Goal: Task Accomplishment & Management: Manage account settings

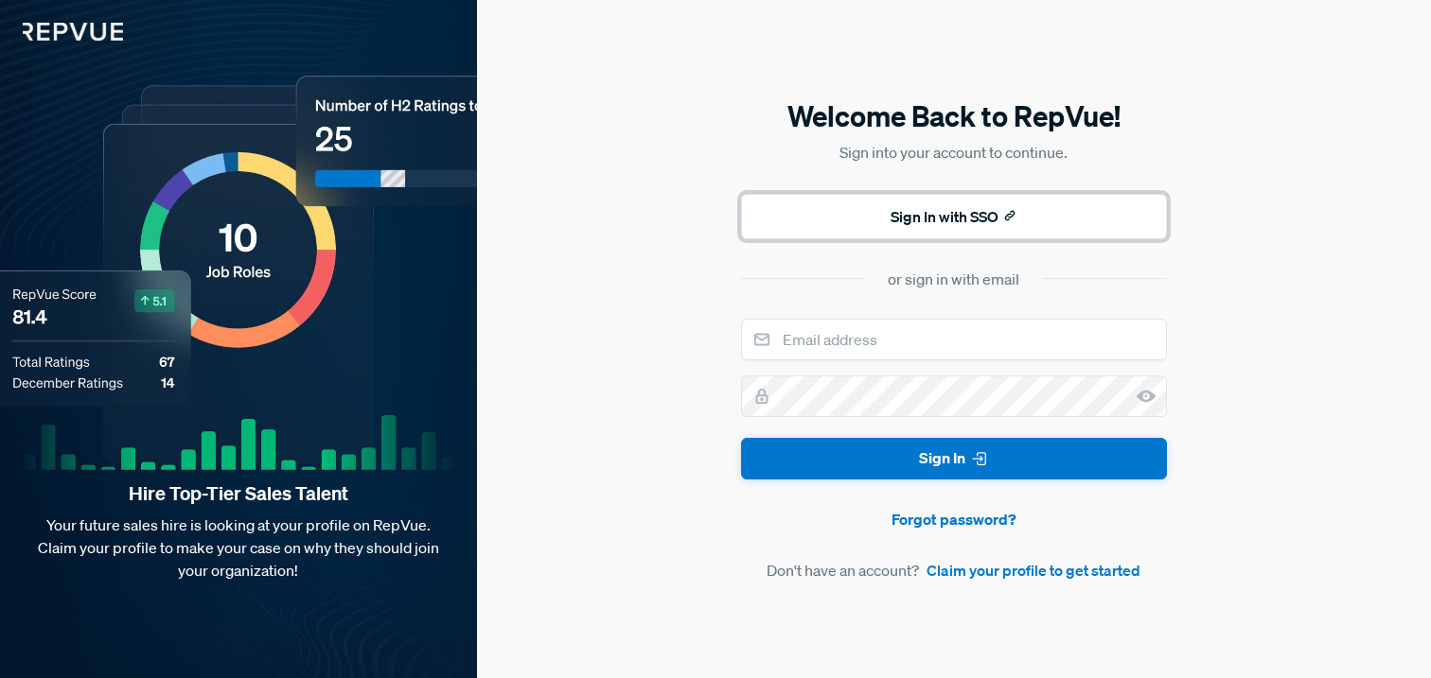
click at [993, 222] on button "Sign In with SSO" at bounding box center [954, 216] width 426 height 45
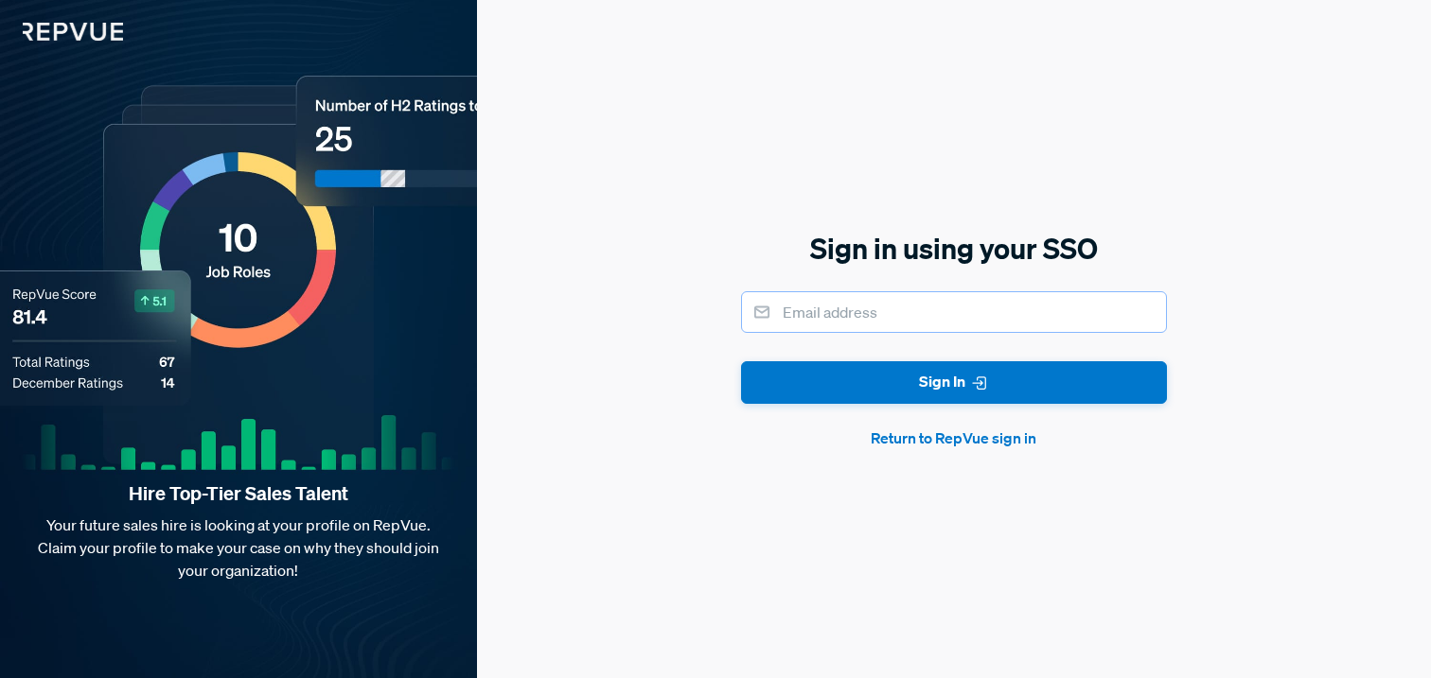
click at [999, 307] on input "email" at bounding box center [954, 312] width 426 height 42
type input "[PERSON_NAME][EMAIL_ADDRESS][PERSON_NAME][DOMAIN_NAME]"
click at [995, 396] on button "Sign In" at bounding box center [954, 382] width 426 height 43
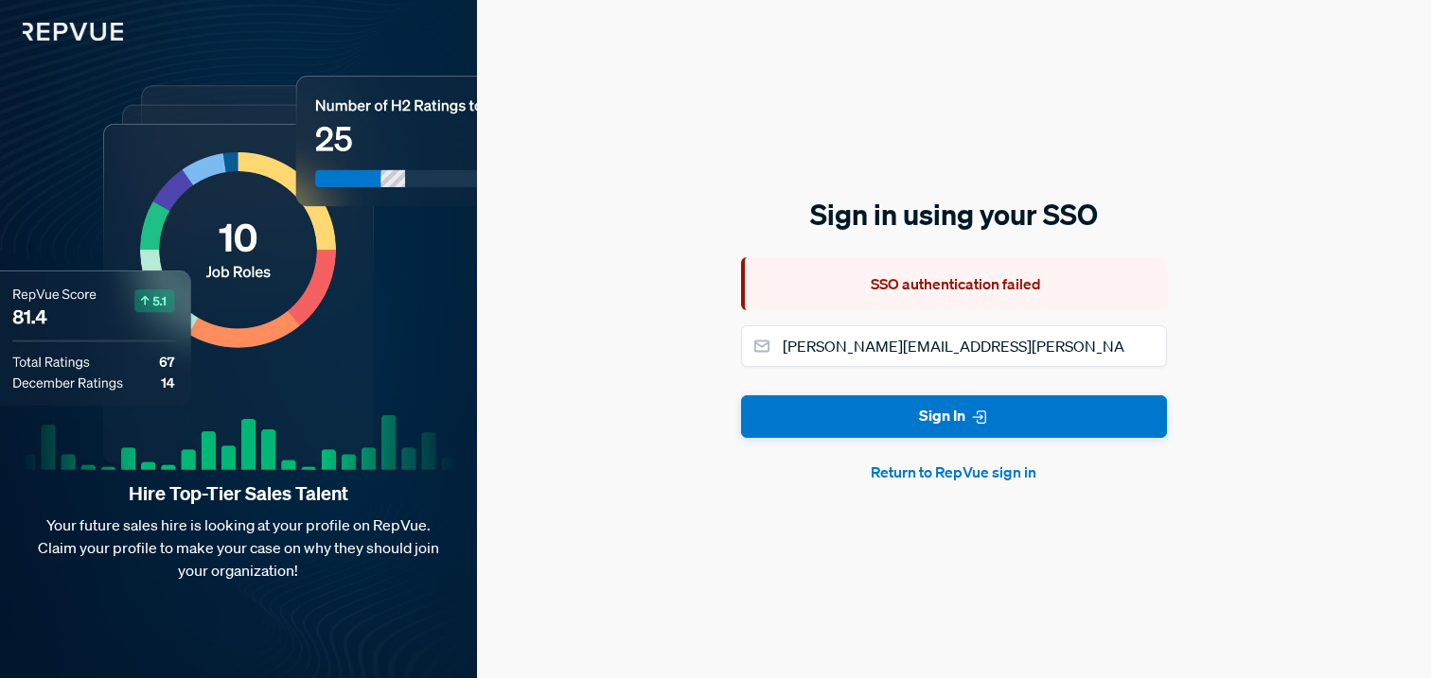
click at [991, 448] on form "[PERSON_NAME][EMAIL_ADDRESS][PERSON_NAME][DOMAIN_NAME] Sign In Return to RepVue…" at bounding box center [954, 404] width 426 height 158
click at [991, 469] on button "Return to RepVue sign in" at bounding box center [954, 472] width 426 height 23
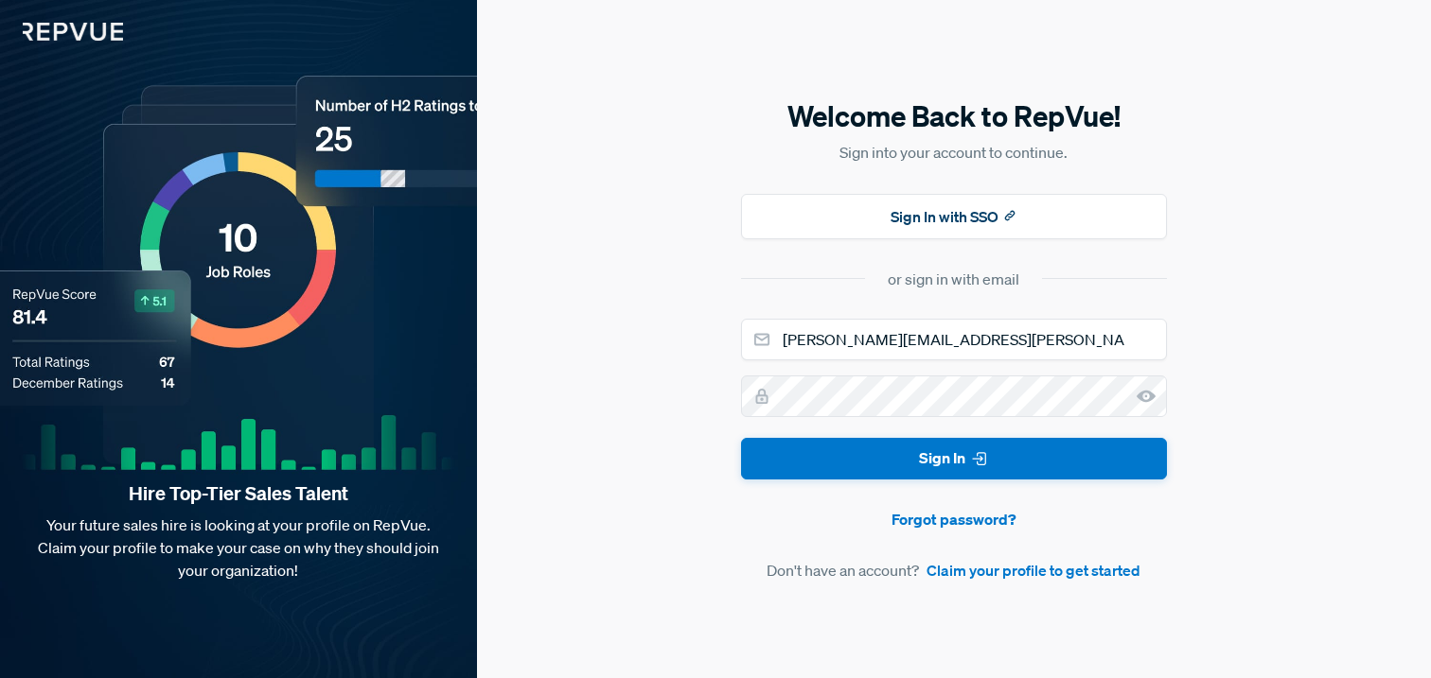
click at [1136, 397] on icon at bounding box center [1145, 396] width 19 height 19
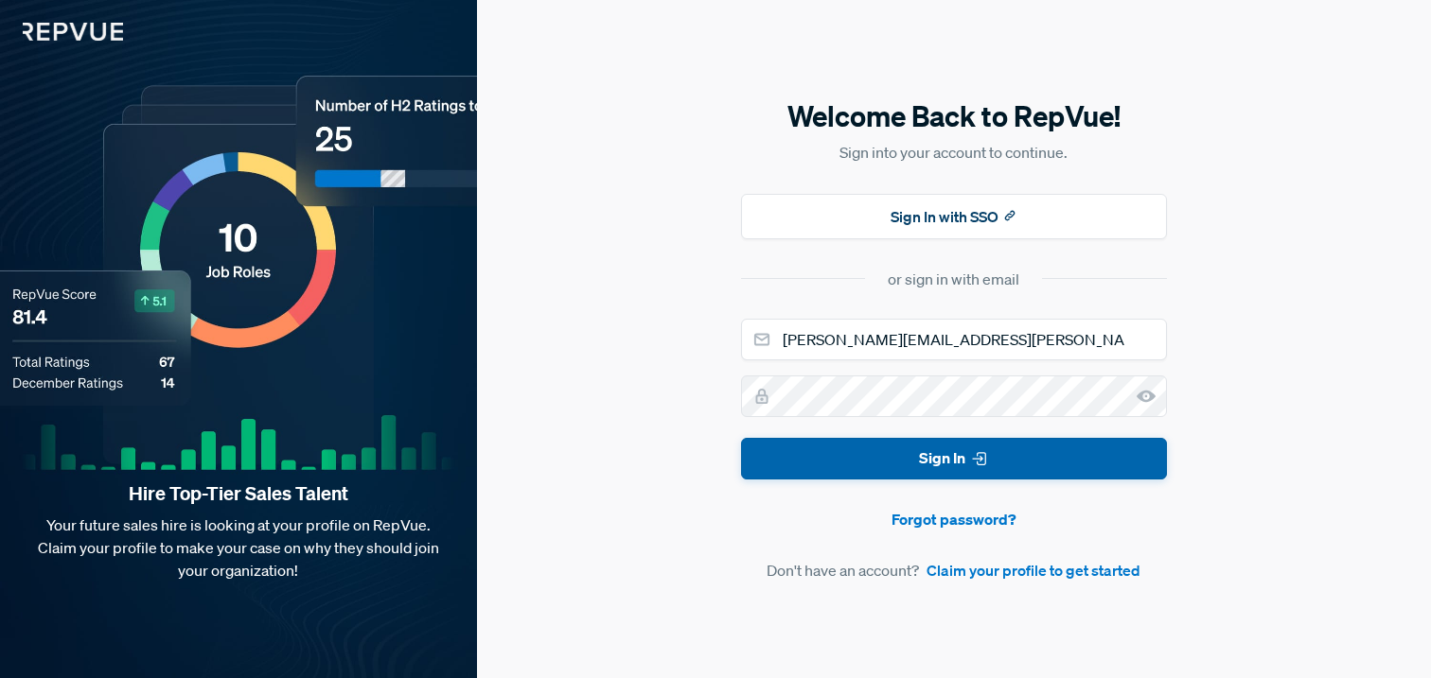
click at [1052, 453] on button "Sign In" at bounding box center [954, 459] width 426 height 43
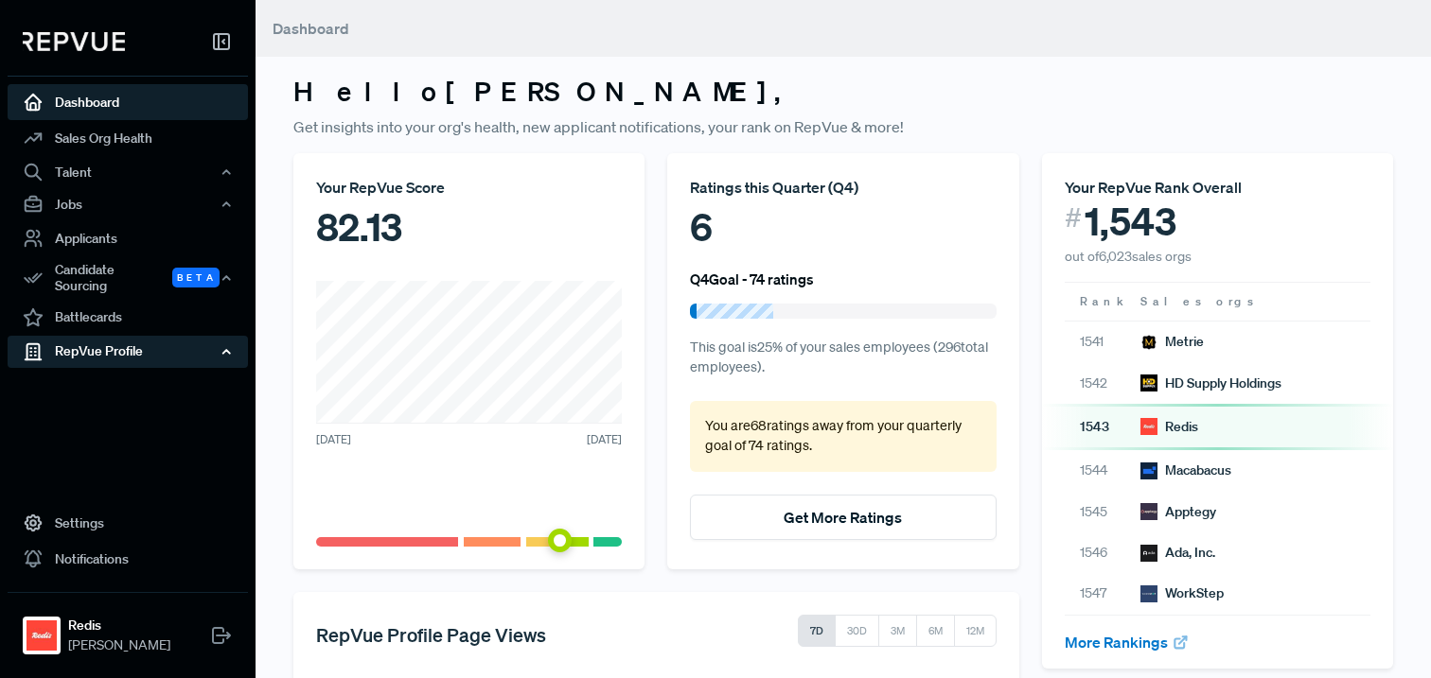
click at [147, 354] on div "RepVue Profile" at bounding box center [128, 352] width 240 height 32
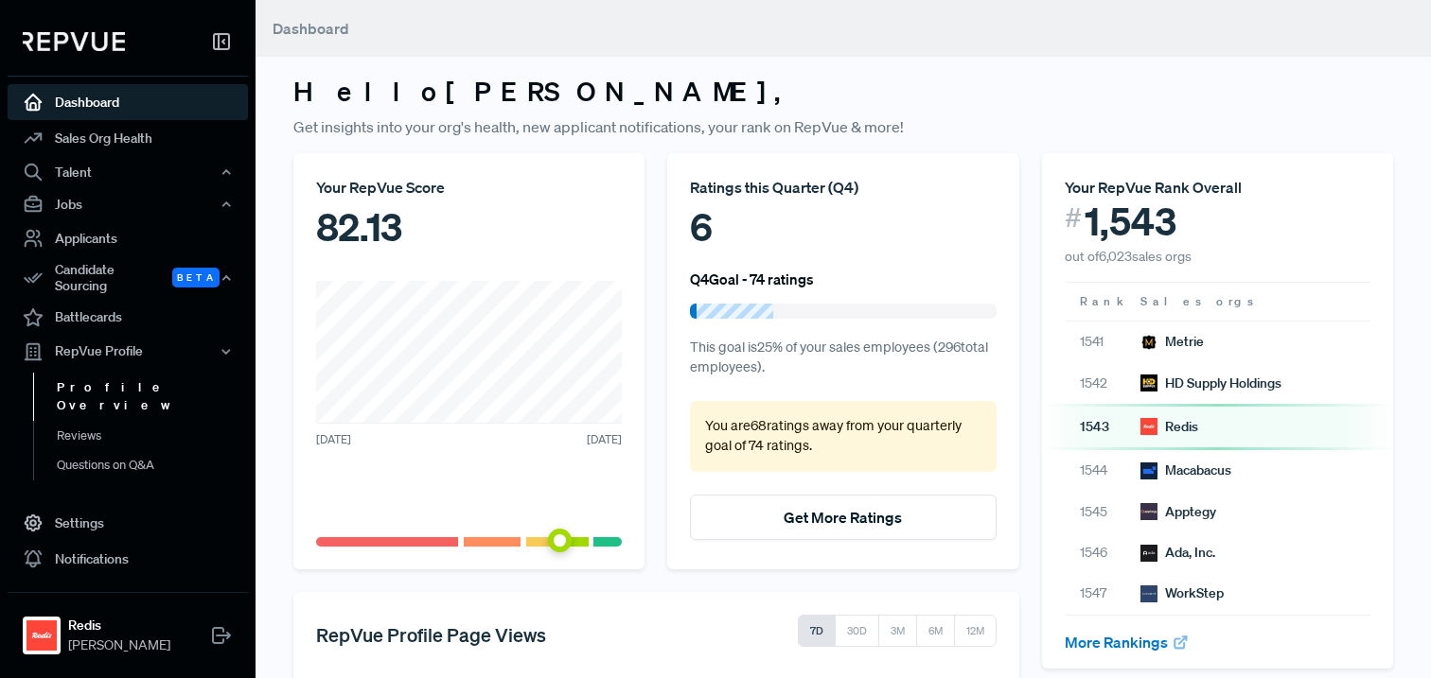
click at [100, 378] on link "Profile Overview" at bounding box center [153, 397] width 240 height 48
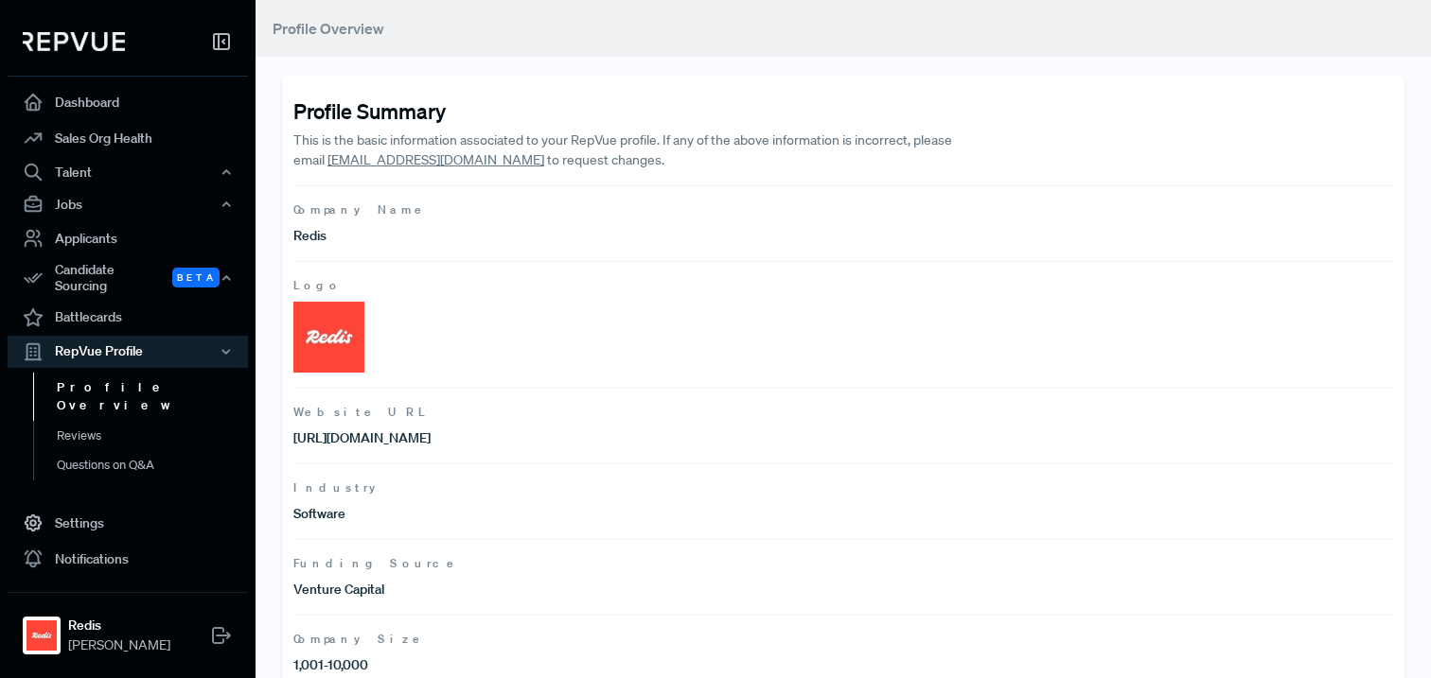
click at [191, 374] on link "Profile Overview" at bounding box center [153, 397] width 240 height 48
click at [114, 375] on link "Profile Overview" at bounding box center [153, 397] width 240 height 48
click at [81, 42] on img at bounding box center [74, 41] width 102 height 19
click at [85, 45] on img at bounding box center [74, 41] width 102 height 19
